Goal: Task Accomplishment & Management: Manage account settings

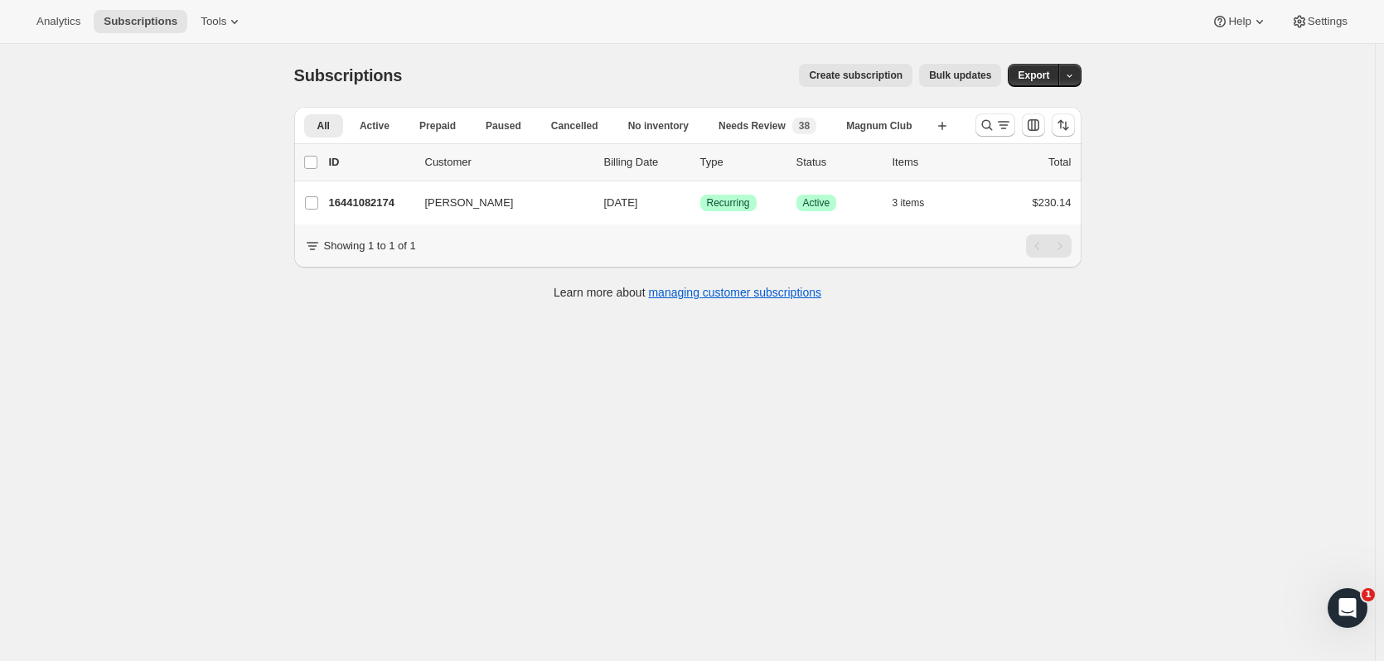
click at [380, 206] on p "16441082174" at bounding box center [370, 203] width 83 height 17
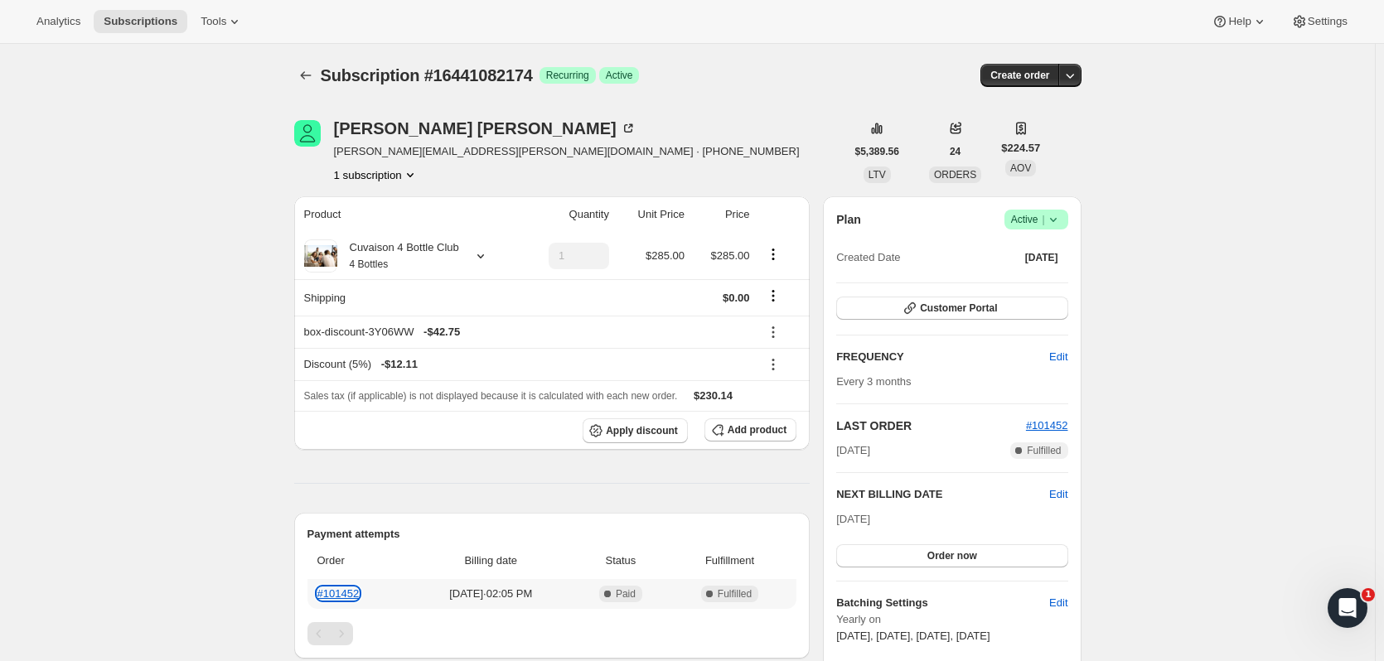
click at [355, 596] on link "#101452" at bounding box center [338, 594] width 42 height 12
click at [481, 254] on icon at bounding box center [480, 256] width 17 height 17
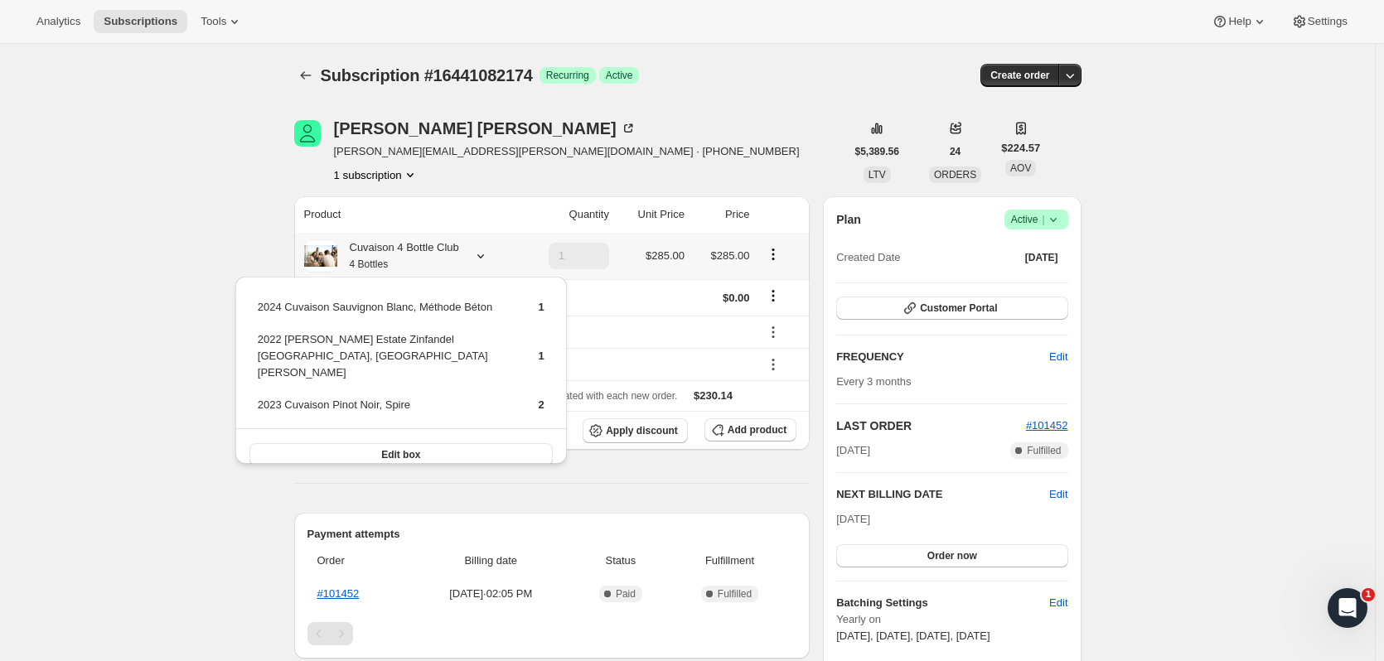
click at [468, 443] on button "Edit box" at bounding box center [400, 454] width 303 height 23
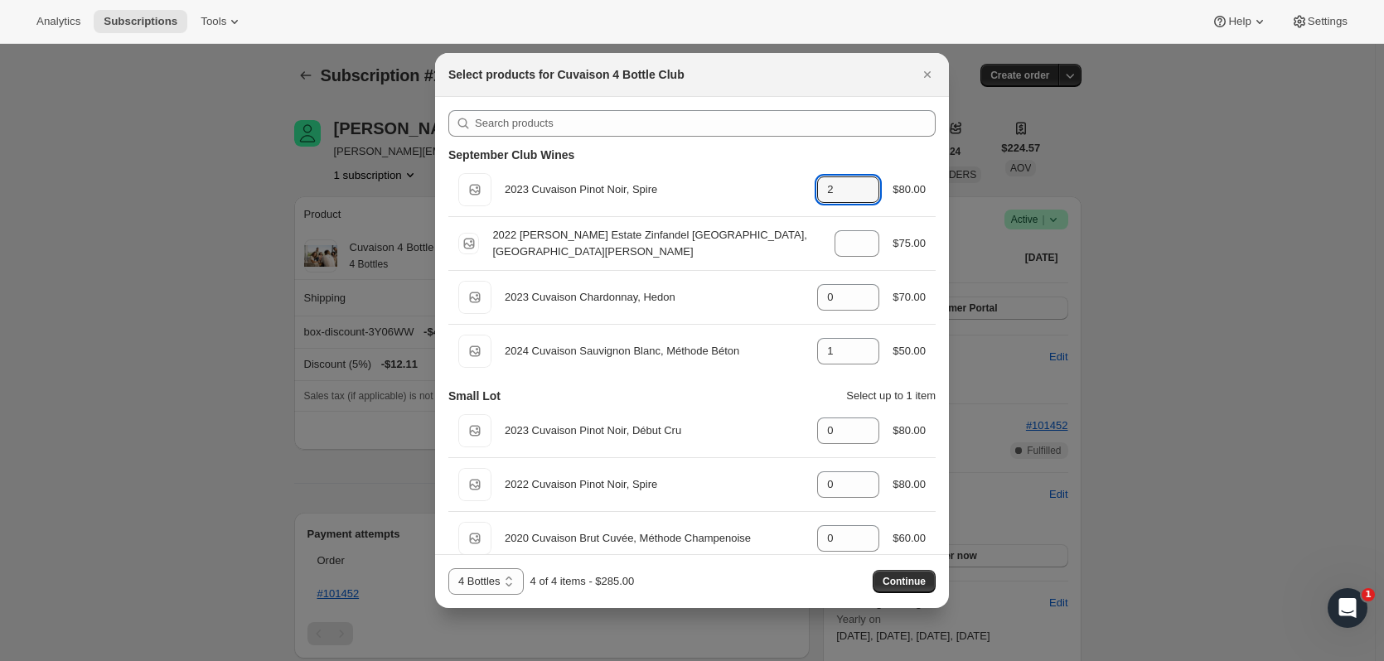
click at [864, 201] on icon ":r4r:" at bounding box center [867, 194] width 17 height 17
type input "0"
click at [865, 338] on icon ":r4r:" at bounding box center [867, 346] width 17 height 17
click at [866, 358] on icon ":r4r:" at bounding box center [867, 356] width 17 height 17
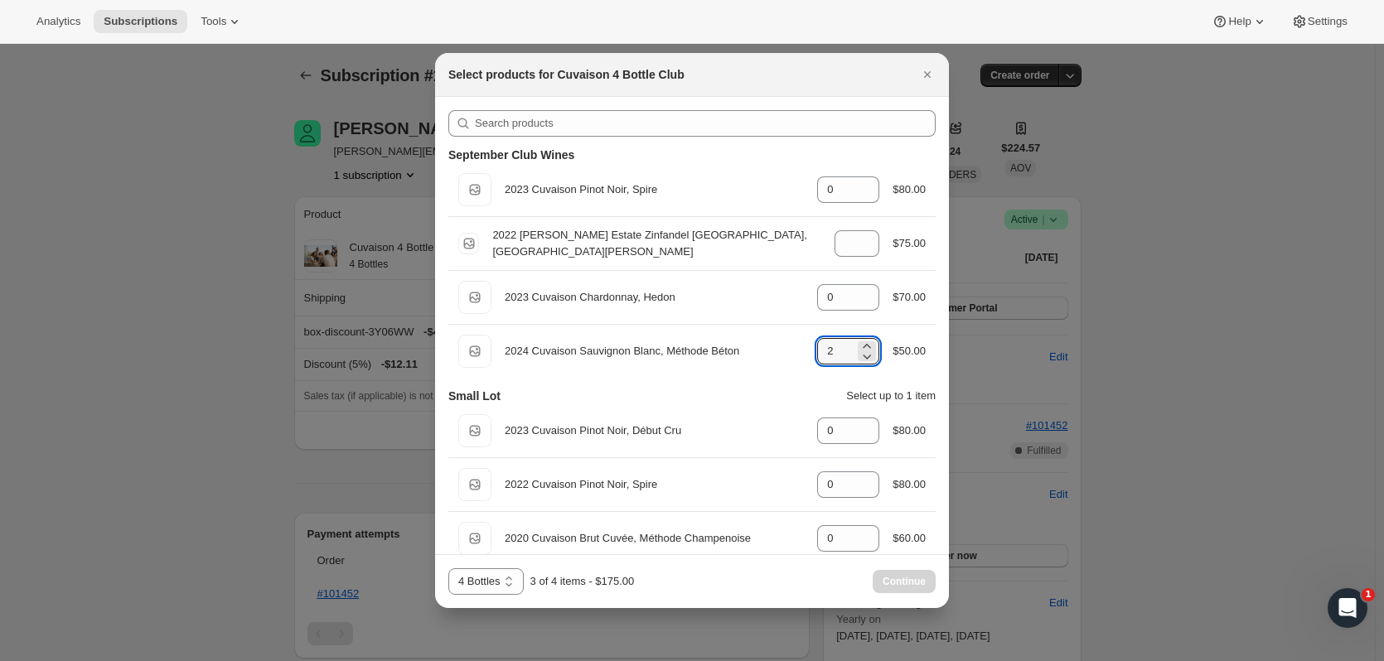
type input "1"
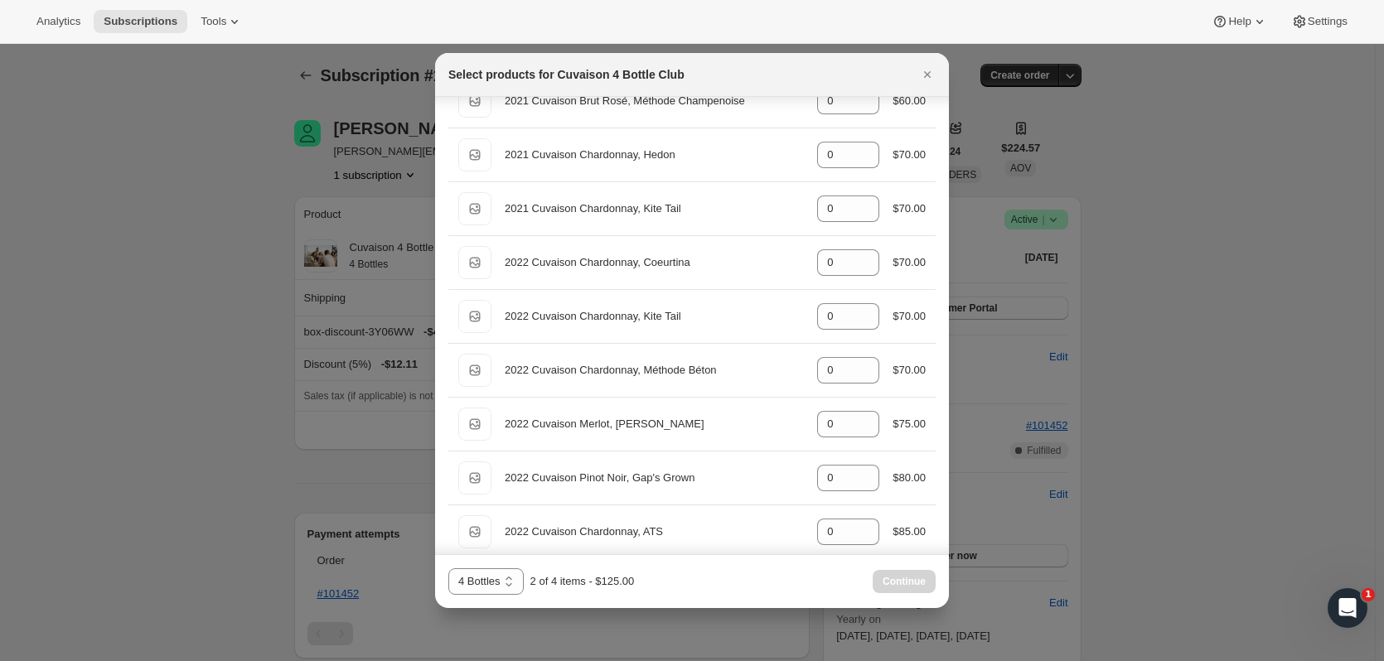
scroll to position [519, 0]
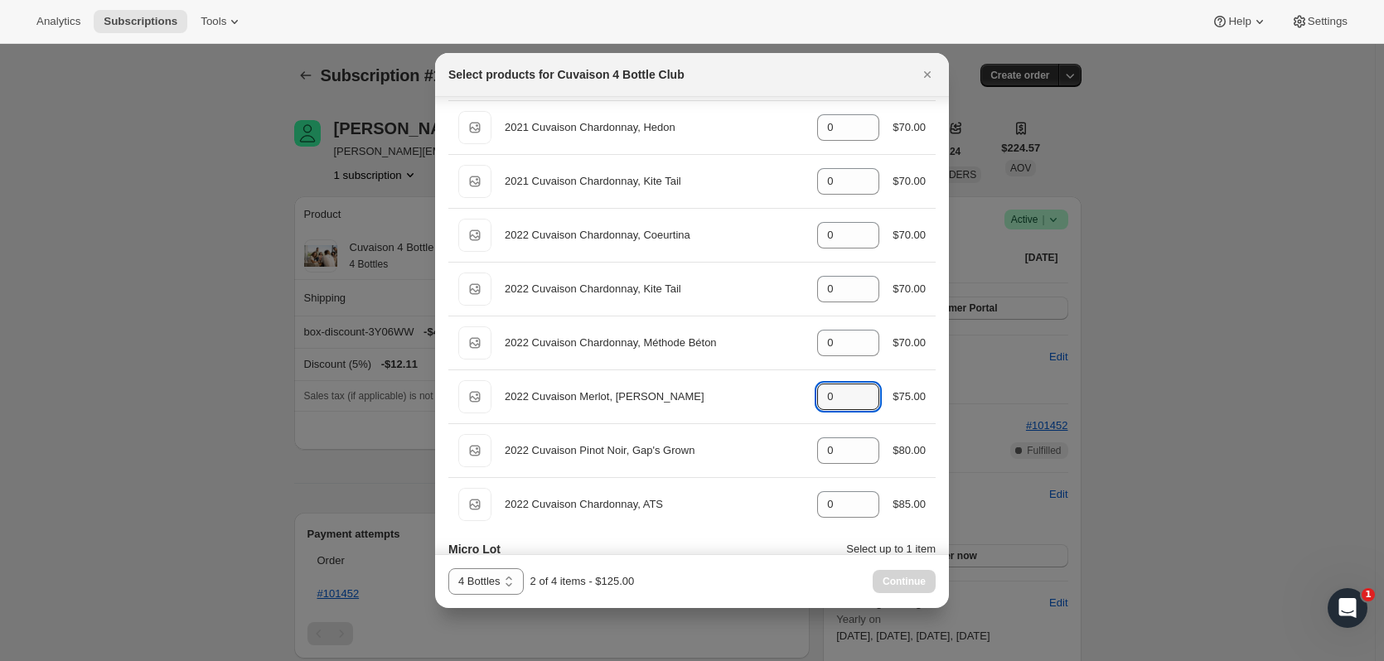
click at [859, 388] on icon ":r4r:" at bounding box center [867, 392] width 17 height 17
type input "1"
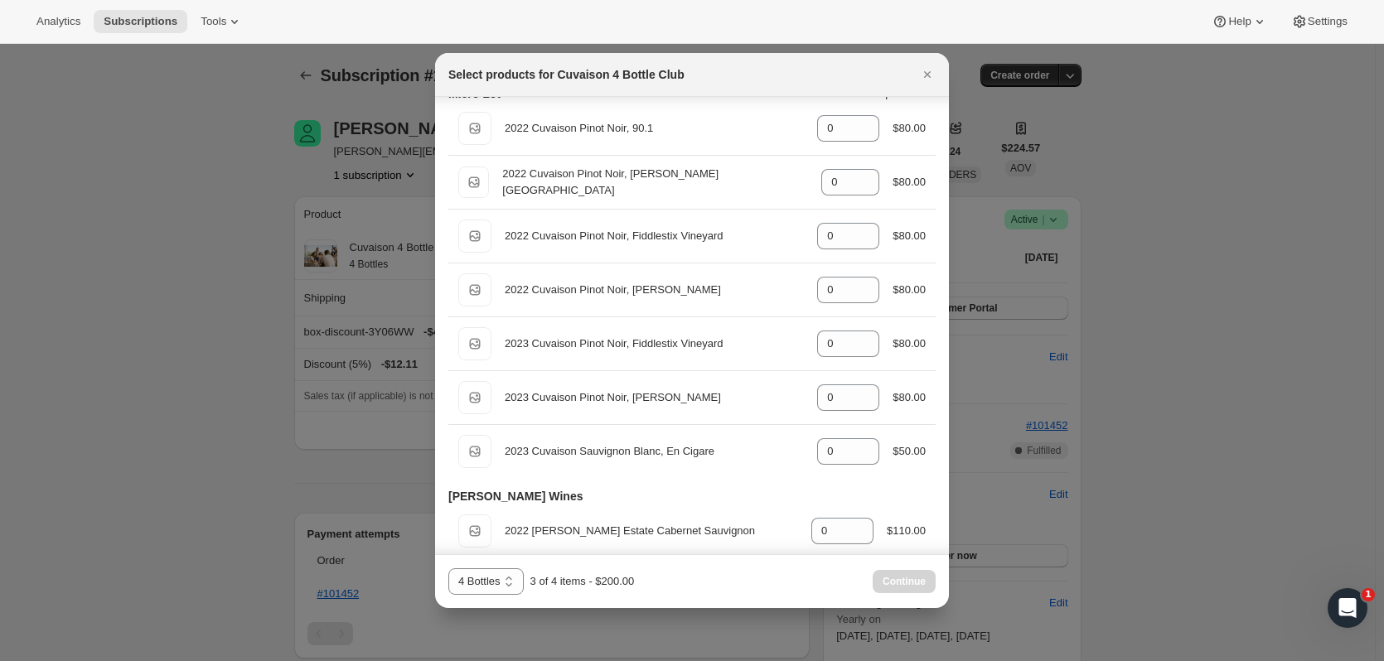
scroll to position [980, 0]
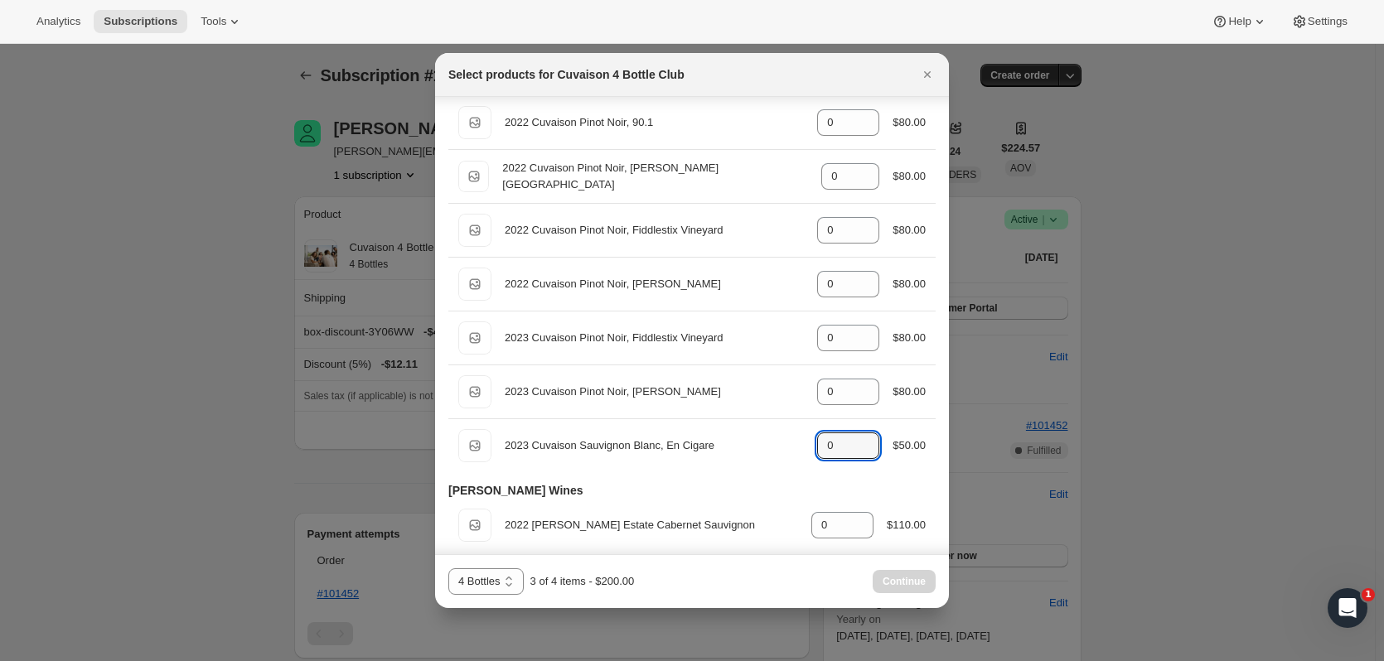
click at [863, 435] on icon ":r4r:" at bounding box center [867, 441] width 17 height 17
type input "1"
click at [900, 580] on span "Continue" at bounding box center [904, 581] width 43 height 13
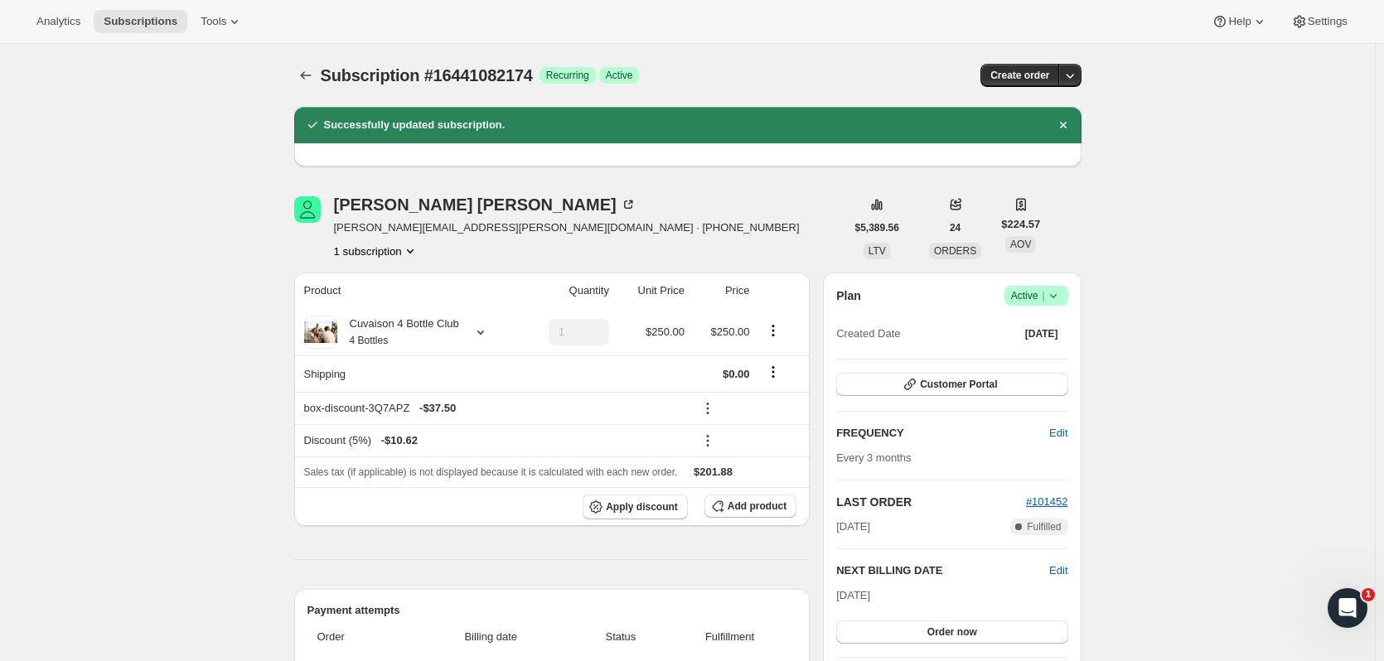
scroll to position [351, 0]
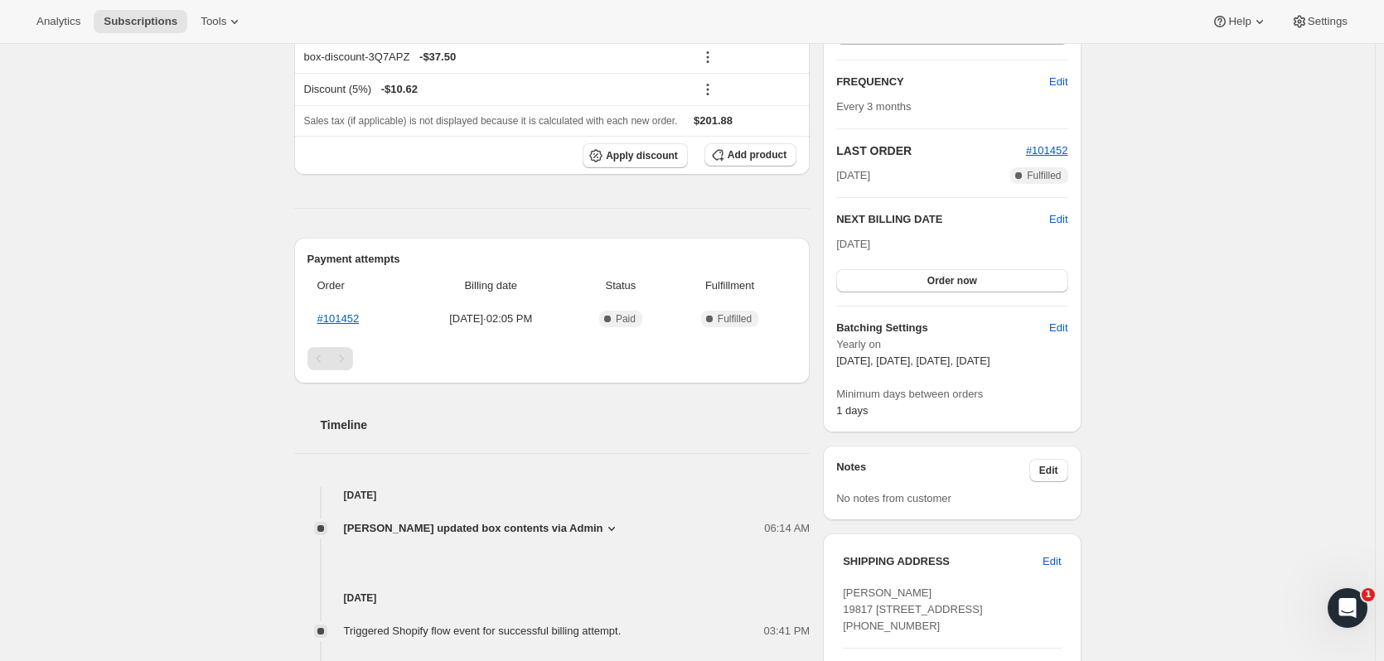
click at [1006, 276] on button "Order now" at bounding box center [951, 280] width 231 height 23
click at [1007, 283] on button "Click to confirm" at bounding box center [951, 280] width 231 height 23
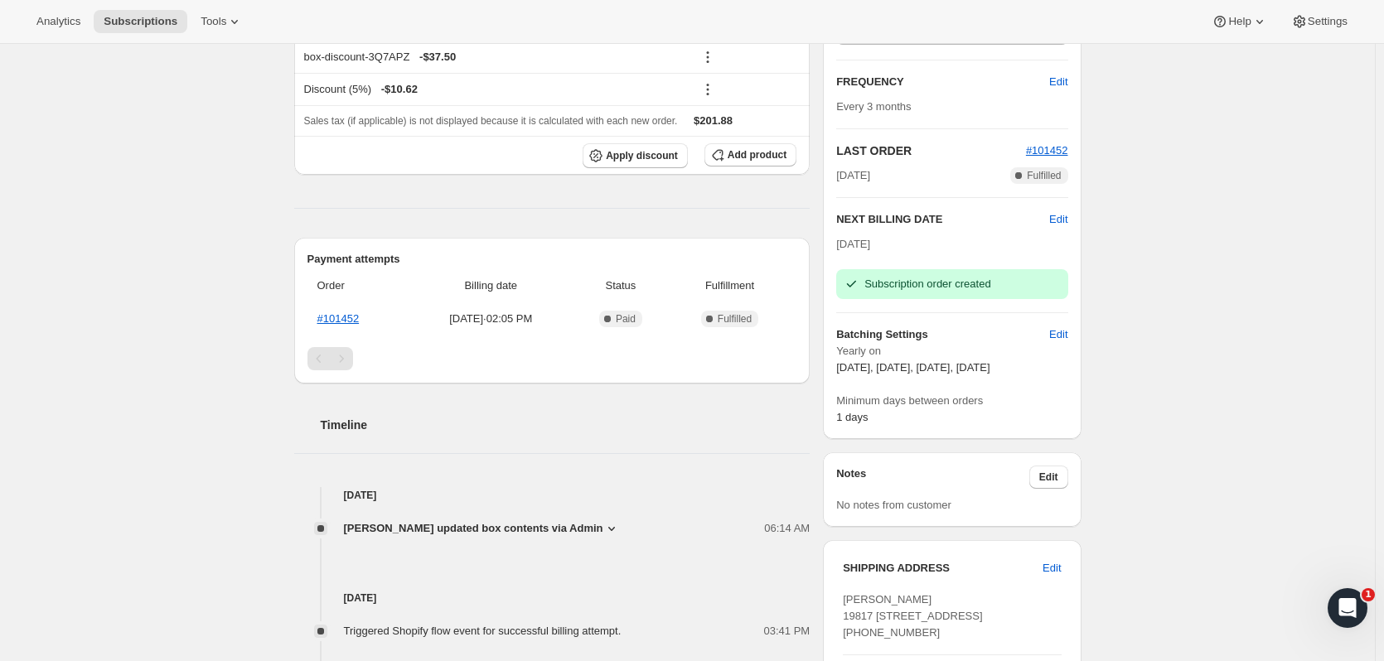
scroll to position [0, 0]
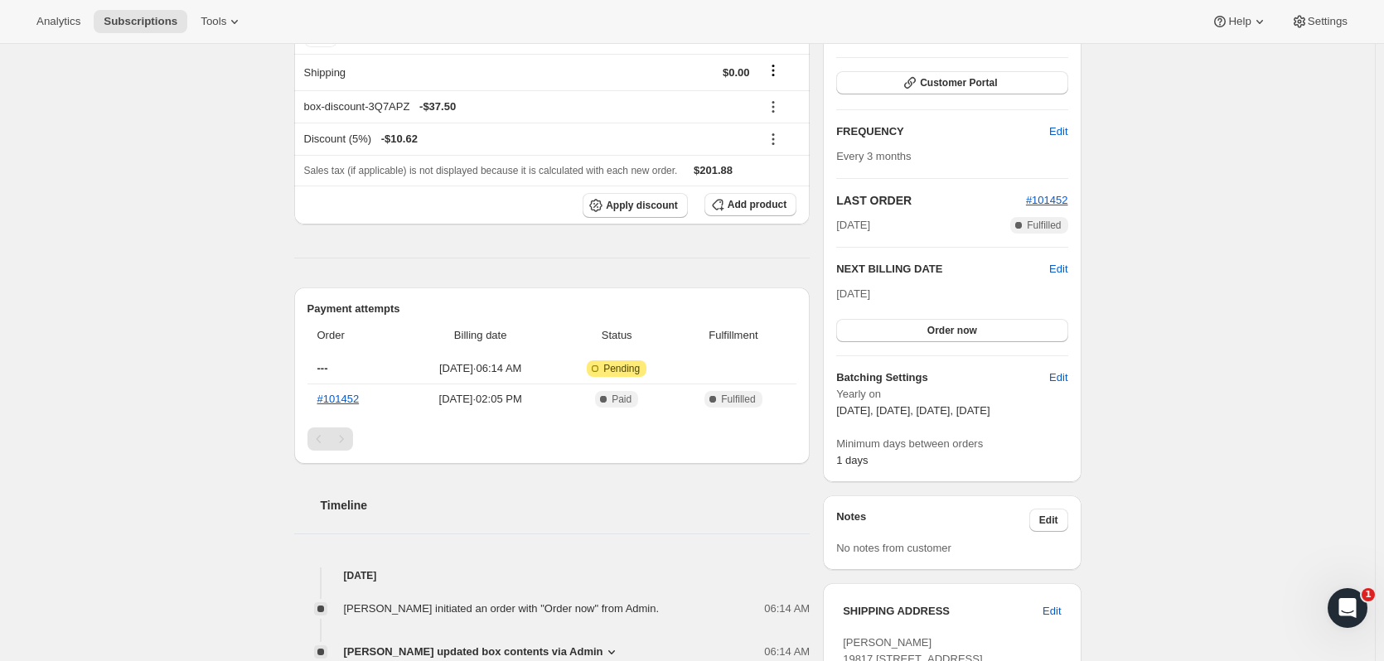
scroll to position [240, 0]
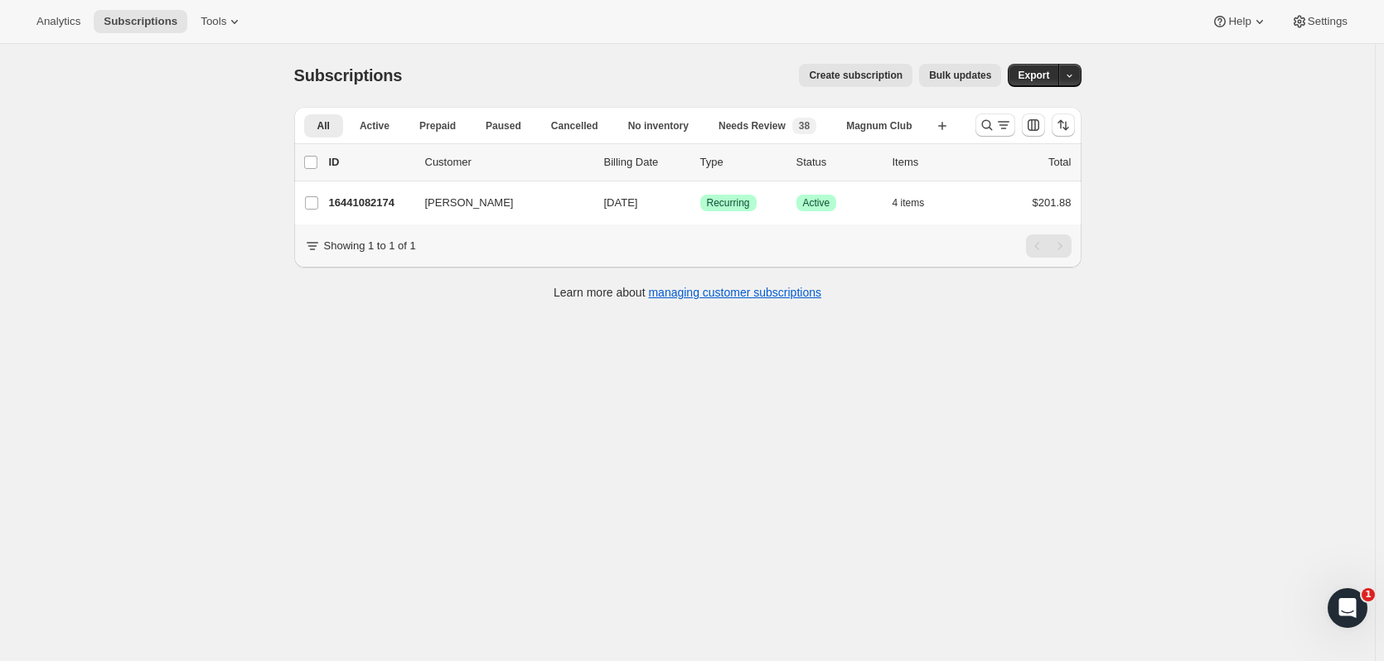
click at [983, 125] on icon "Search and filter results" at bounding box center [987, 125] width 17 height 17
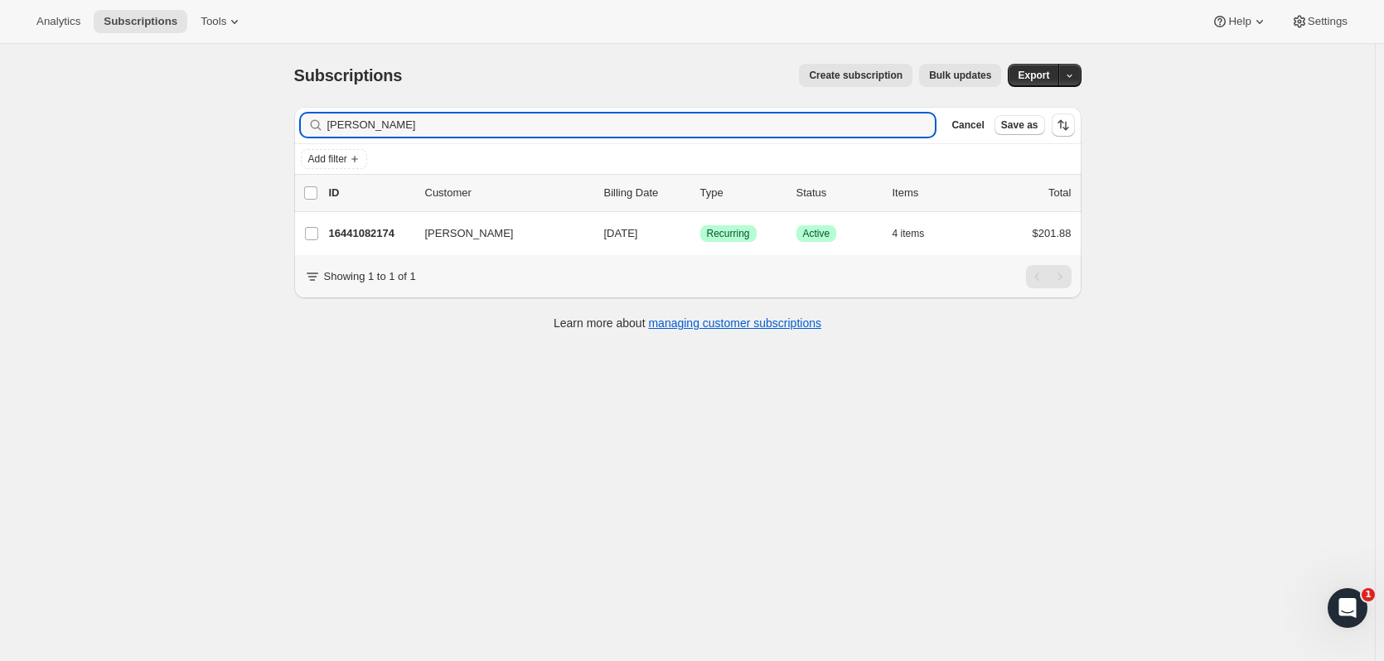
drag, startPoint x: 457, startPoint y: 127, endPoint x: 250, endPoint y: 128, distance: 207.2
click at [250, 128] on div "Subscriptions. This page is ready Subscriptions Create subscription Bulk update…" at bounding box center [687, 374] width 1375 height 661
type input "[PERSON_NAME]"
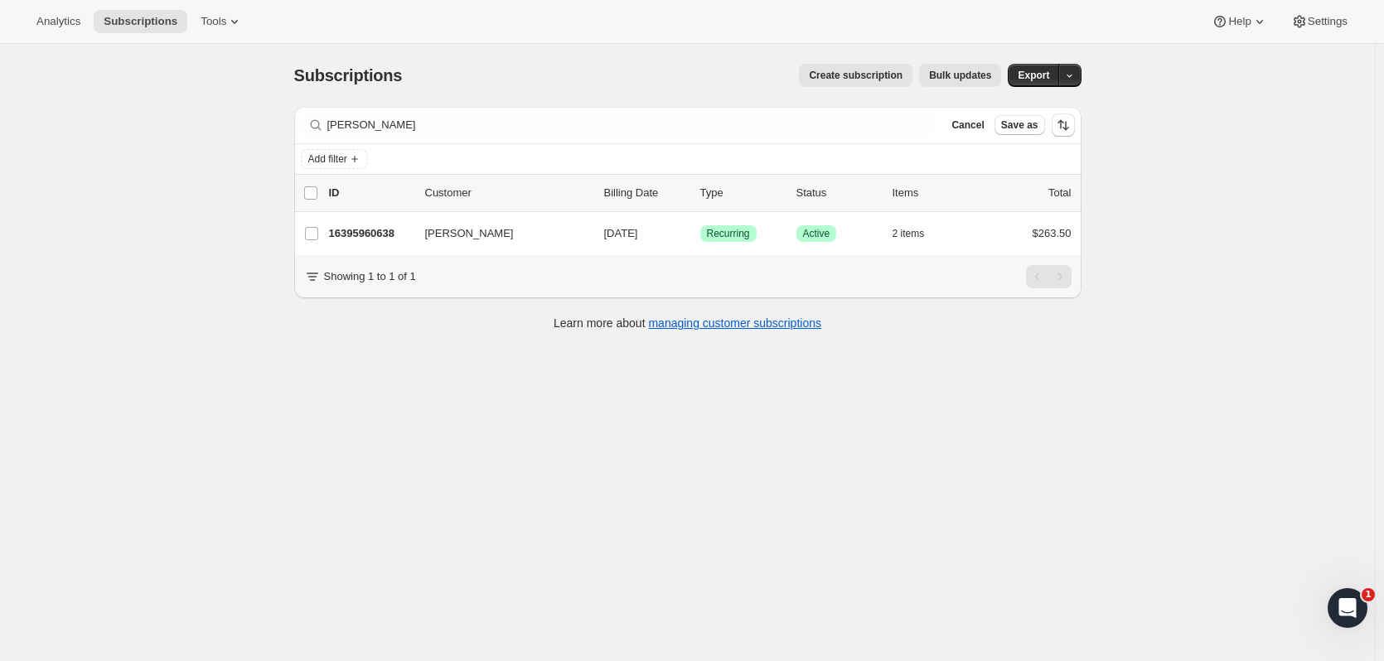
click at [350, 225] on p "16395960638" at bounding box center [370, 233] width 83 height 17
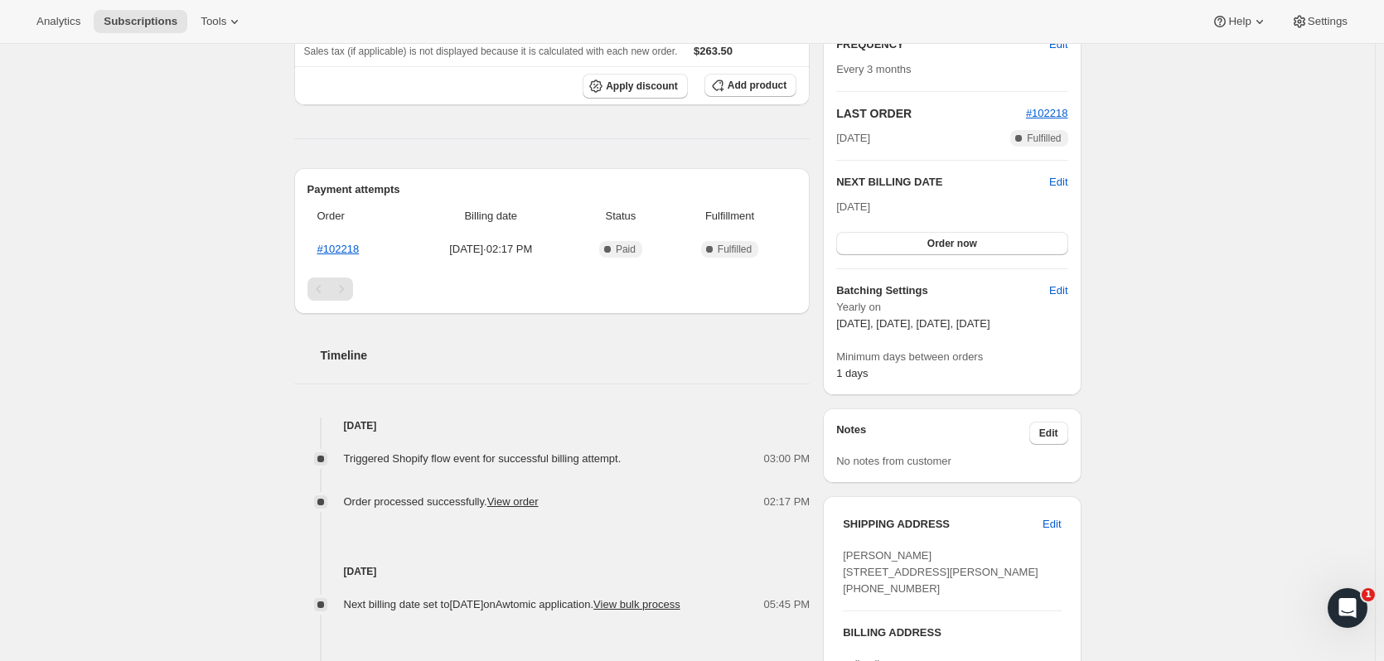
scroll to position [320, 0]
